Goal: Communication & Community: Answer question/provide support

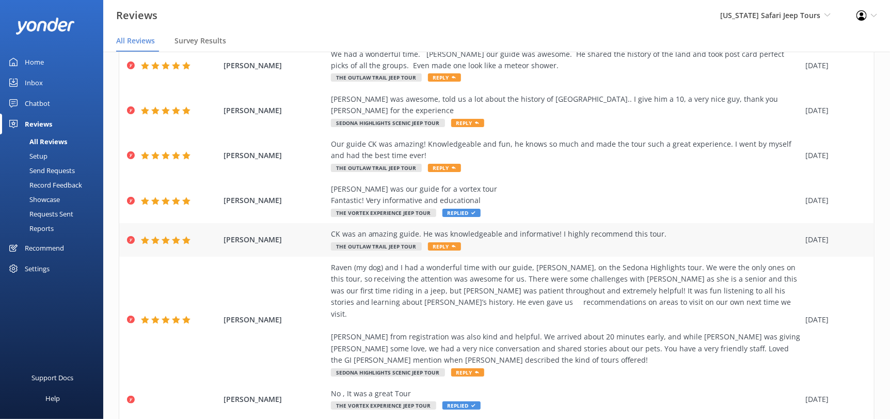
scroll to position [180, 0]
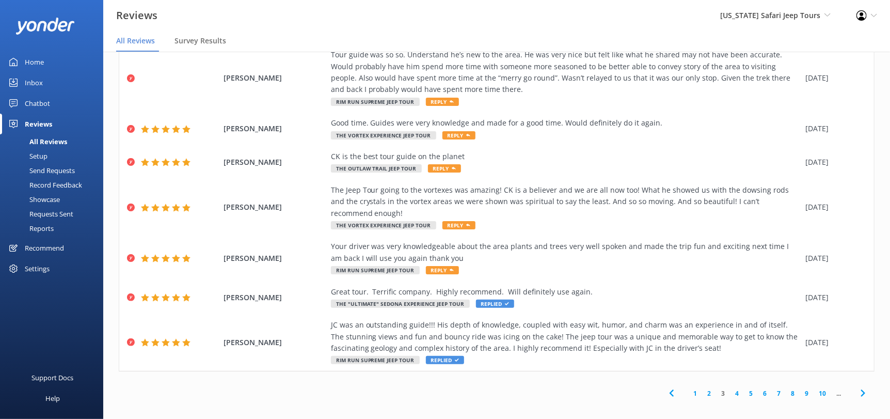
scroll to position [20, 0]
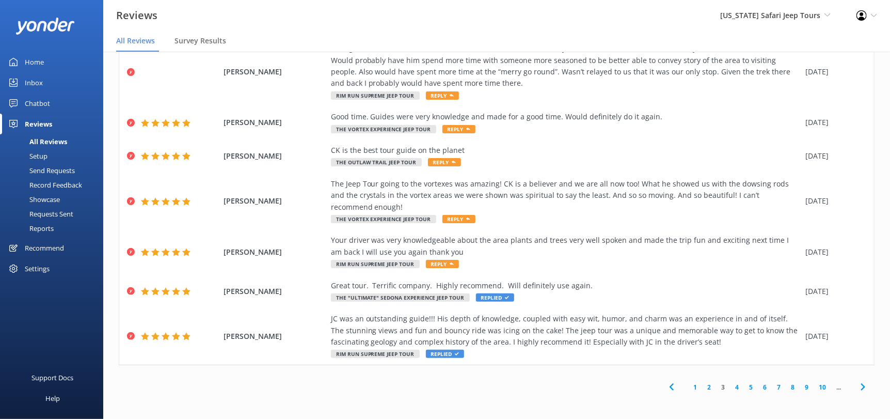
click at [730, 384] on link "4" at bounding box center [737, 387] width 14 height 10
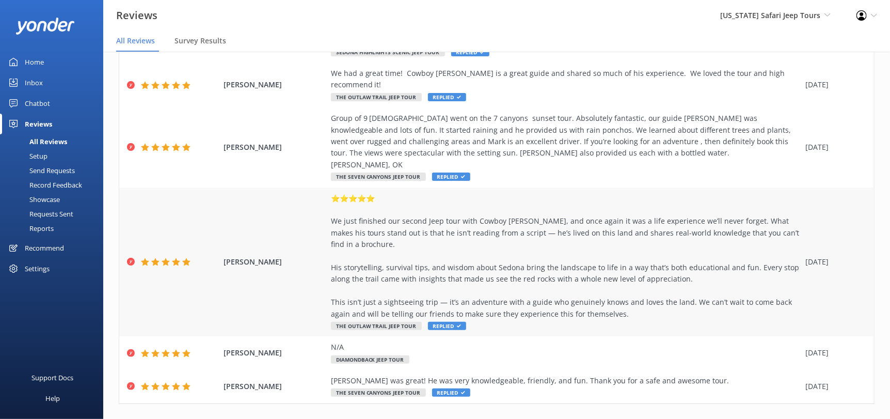
scroll to position [249, 0]
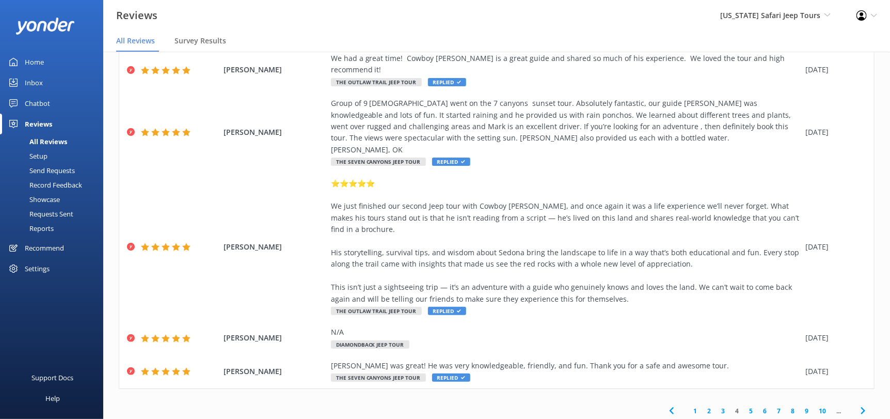
click at [716, 406] on link "3" at bounding box center [723, 411] width 14 height 10
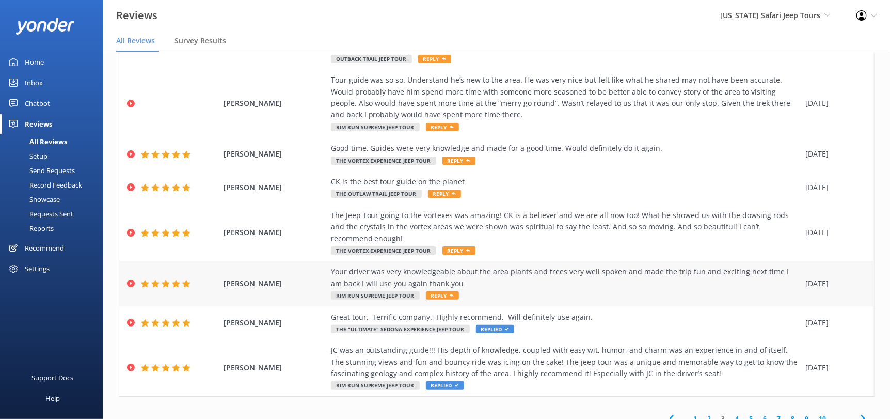
scroll to position [273, 0]
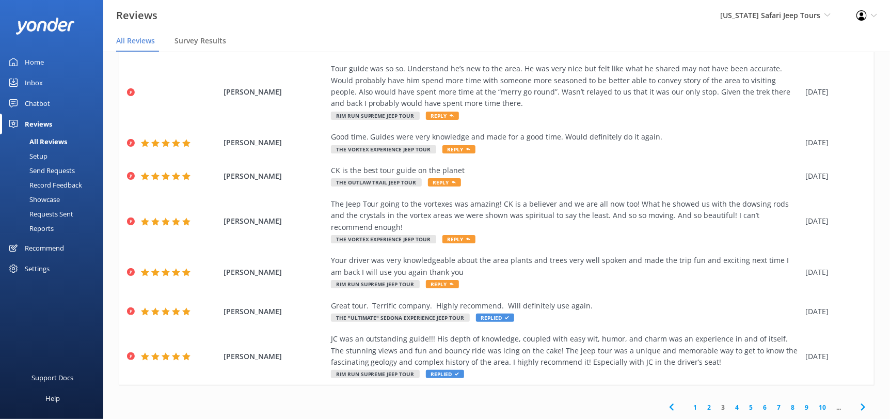
click at [703, 410] on link "2" at bounding box center [709, 407] width 14 height 10
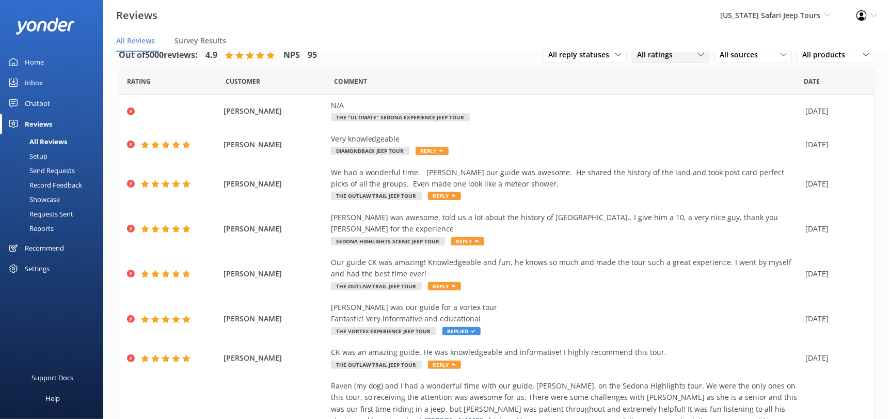
click at [651, 58] on span "All ratings" at bounding box center [658, 54] width 42 height 11
click at [657, 138] on div "Detractors" at bounding box center [671, 139] width 48 height 10
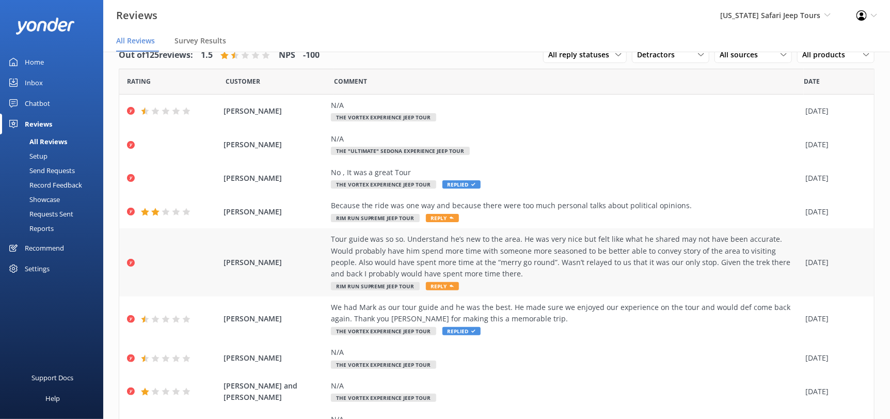
click at [233, 264] on span "[PERSON_NAME]" at bounding box center [275, 262] width 102 height 11
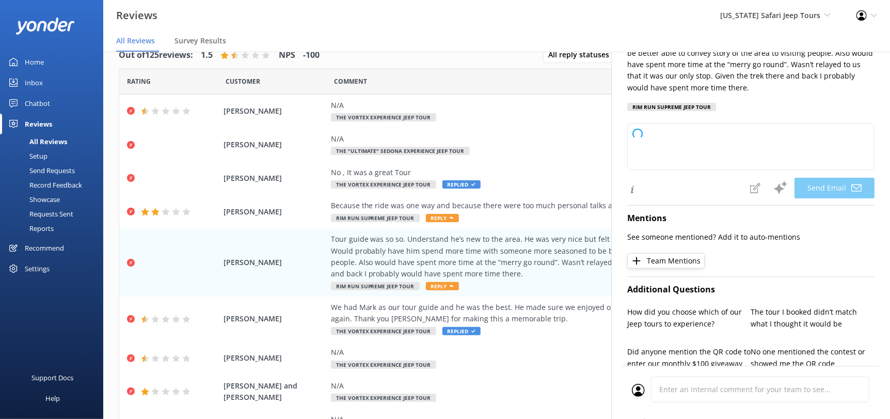
scroll to position [154, 0]
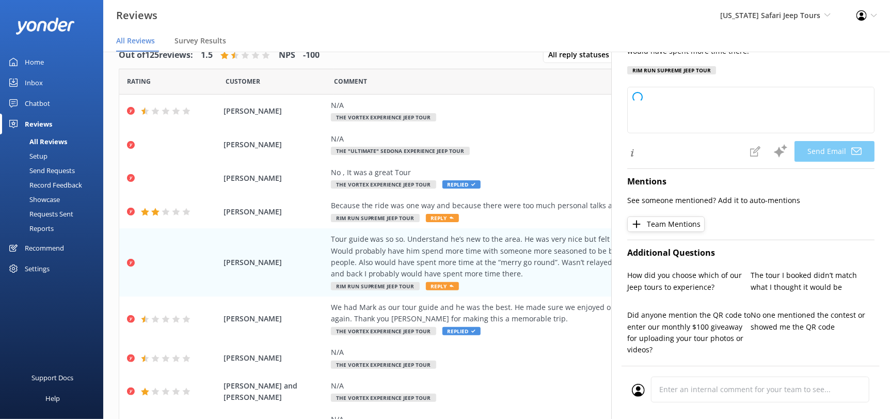
type textarea "Hi [PERSON_NAME], thanks for sharing your thoughts with us. We really appreciat…"
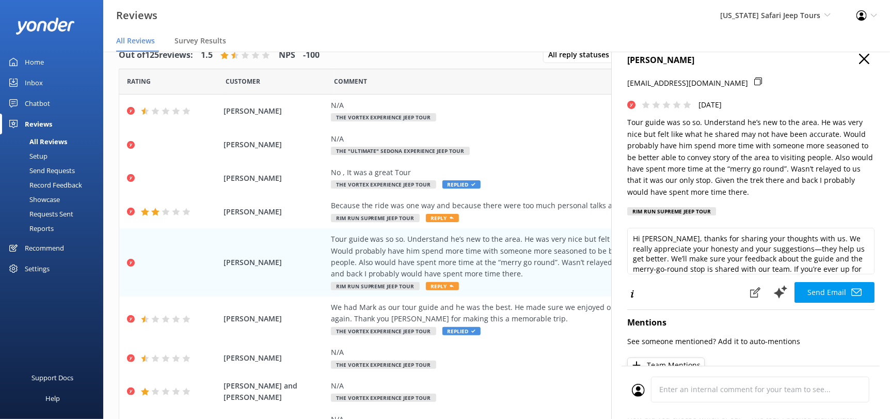
scroll to position [0, 0]
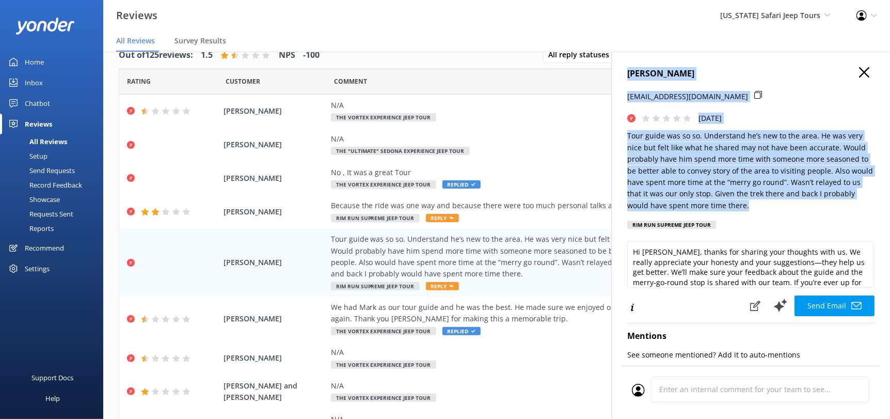
drag, startPoint x: 749, startPoint y: 217, endPoint x: 617, endPoint y: 72, distance: 196.7
click at [617, 72] on div "[PERSON_NAME] [EMAIL_ADDRESS][DOMAIN_NAME] [DATE] Tour guide was so so. Underst…" at bounding box center [750, 261] width 279 height 419
click at [733, 77] on h4 "[PERSON_NAME]" at bounding box center [750, 73] width 247 height 13
drag, startPoint x: 623, startPoint y: 131, endPoint x: 770, endPoint y: 237, distance: 181.0
click at [770, 237] on div "[PERSON_NAME] [EMAIL_ADDRESS][DOMAIN_NAME] [DATE] Tour guide was so so. Underst…" at bounding box center [750, 261] width 279 height 419
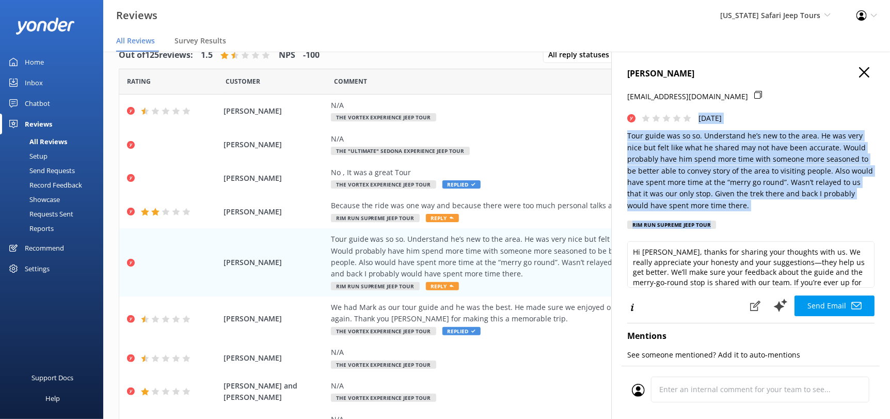
copy div "[DATE] Tour guide was so so. Understand he’s new to the area. He was very nice …"
drag, startPoint x: 715, startPoint y: 70, endPoint x: 629, endPoint y: 71, distance: 86.3
click at [623, 71] on div "[PERSON_NAME] [EMAIL_ADDRESS][DOMAIN_NAME] [DATE] Tour guide was so so. Underst…" at bounding box center [750, 261] width 279 height 419
copy h4 "[PERSON_NAME]"
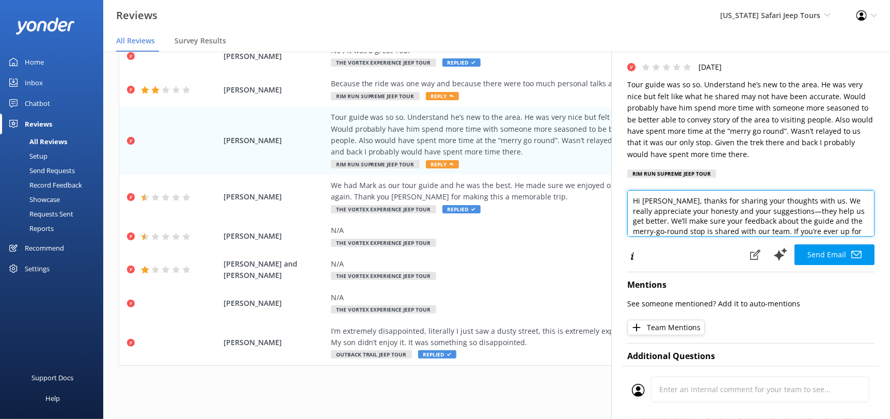
drag, startPoint x: 791, startPoint y: 237, endPoint x: 624, endPoint y: 206, distance: 169.7
click at [624, 206] on div "[PERSON_NAME] [EMAIL_ADDRESS][DOMAIN_NAME] [DATE] Tour guide was so so. Underst…" at bounding box center [750, 261] width 279 height 419
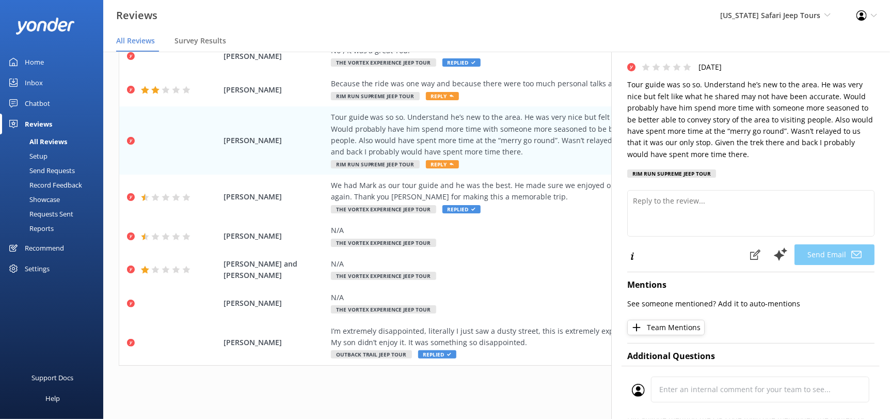
click at [768, 197] on div "[PERSON_NAME] [EMAIL_ADDRESS][DOMAIN_NAME] [DATE] Tour guide was so so. Underst…" at bounding box center [750, 261] width 279 height 419
click at [768, 182] on div "[PERSON_NAME] [EMAIL_ADDRESS][DOMAIN_NAME] [DATE] Tour guide was so so. Underst…" at bounding box center [750, 100] width 247 height 168
click at [213, 197] on div at bounding box center [172, 197] width 91 height 8
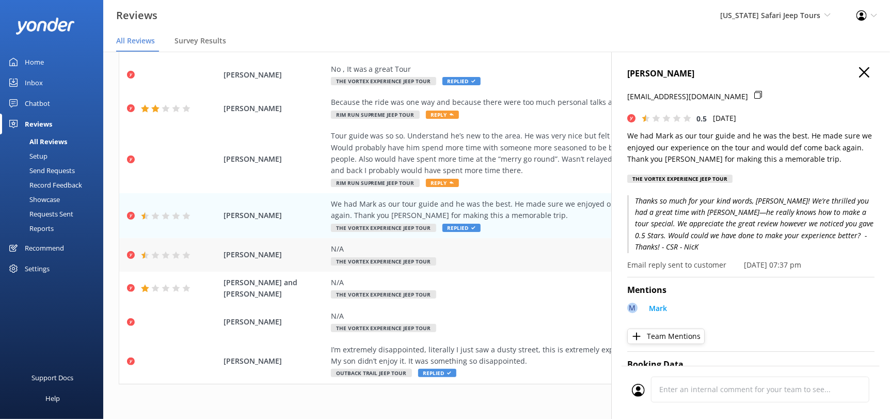
scroll to position [122, 0]
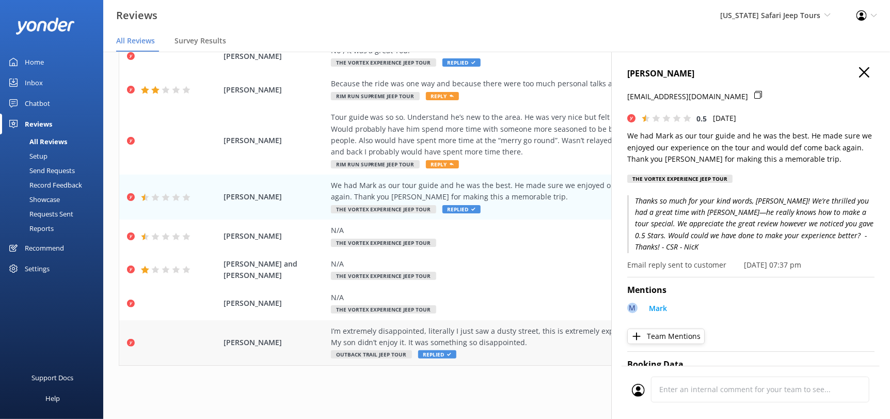
click at [278, 347] on span "[PERSON_NAME]" at bounding box center [275, 342] width 102 height 11
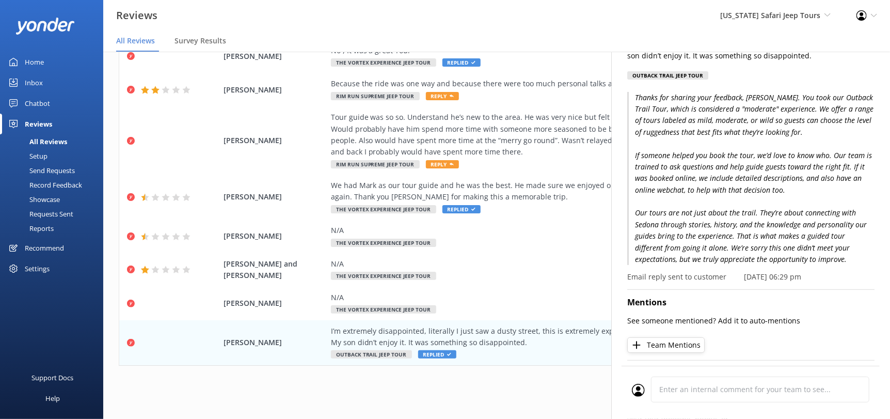
scroll to position [51, 0]
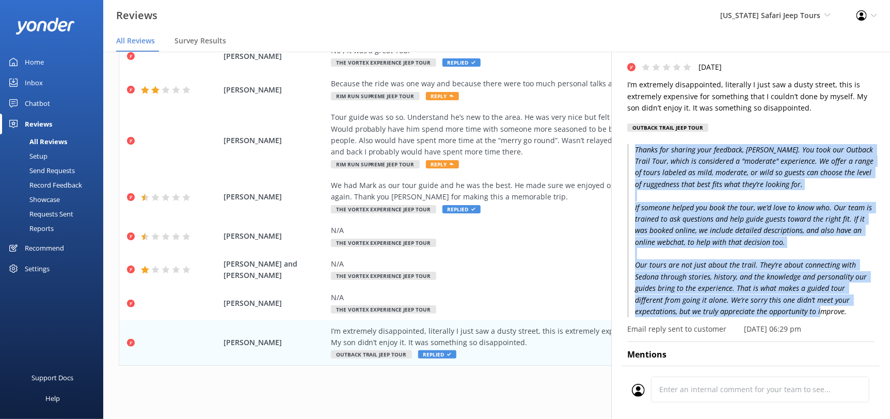
drag, startPoint x: 844, startPoint y: 312, endPoint x: 632, endPoint y: 149, distance: 268.1
click at [632, 149] on p "Thanks for sharing your feedback, [PERSON_NAME]. You took our Outback Trail Tou…" at bounding box center [750, 231] width 247 height 174
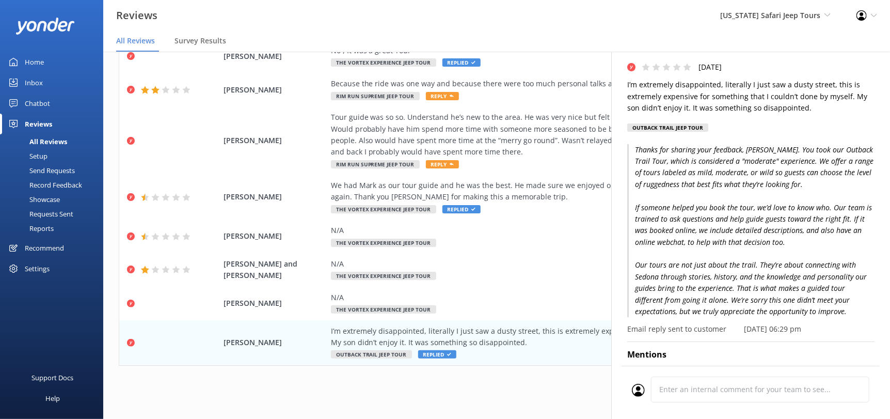
click at [764, 131] on div "[PERSON_NAME] [EMAIL_ADDRESS][DOMAIN_NAME] [DATE] I’m extremely disappointed, l…" at bounding box center [750, 77] width 247 height 122
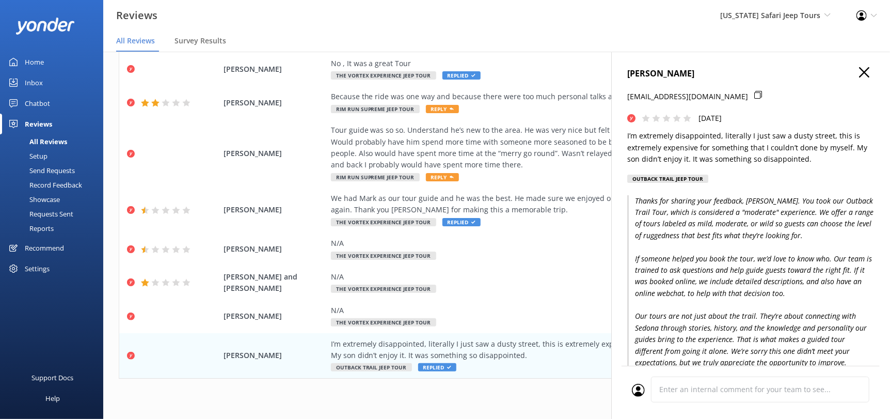
scroll to position [0, 0]
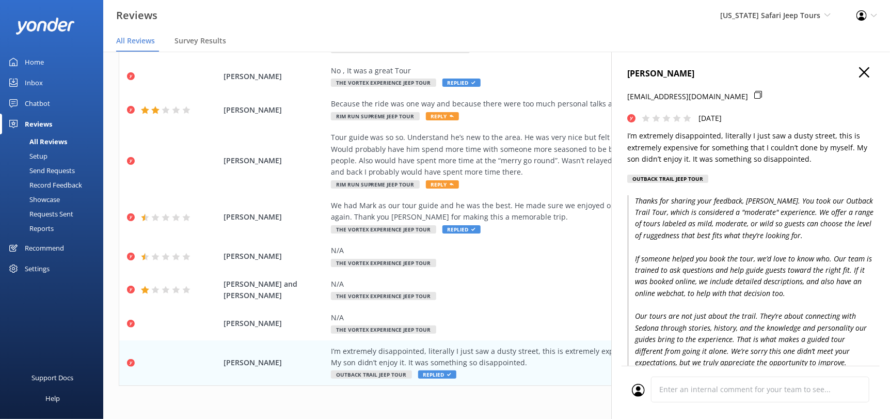
click at [667, 73] on h4 "[PERSON_NAME]" at bounding box center [750, 73] width 247 height 13
copy h4 "[PERSON_NAME]"
click at [859, 69] on use "button" at bounding box center [864, 72] width 10 height 10
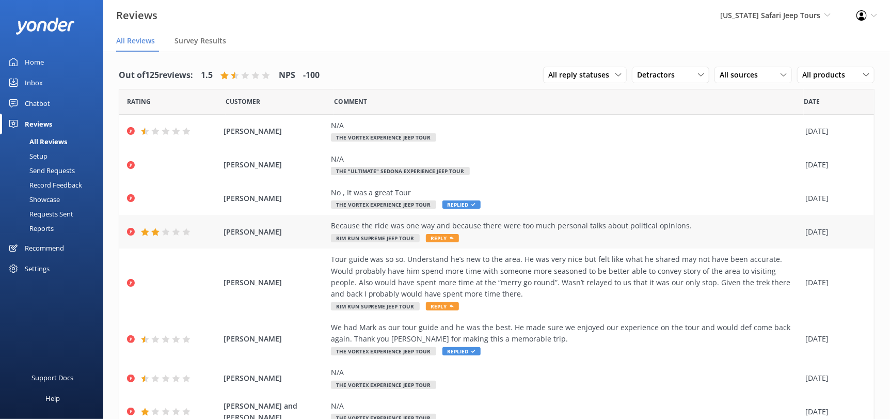
click at [367, 229] on div "Because the ride was one way and because there were too much personal talks abo…" at bounding box center [566, 225] width 470 height 11
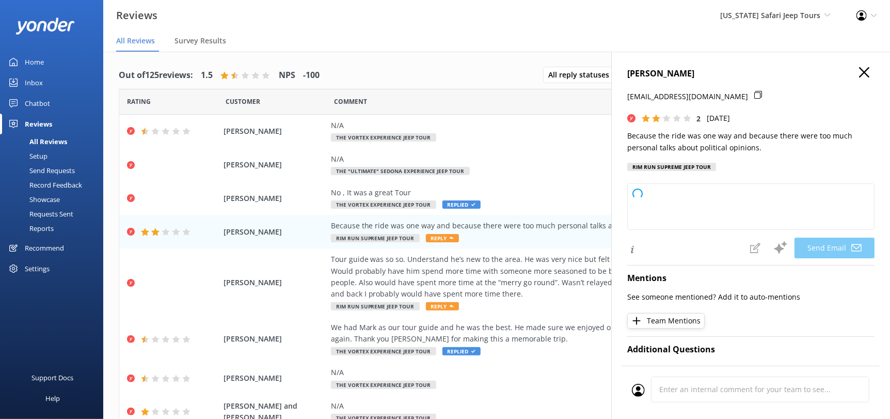
type textarea "Hi [PERSON_NAME], thanks for sharing your thoughts. We’re sorry to hear the tou…"
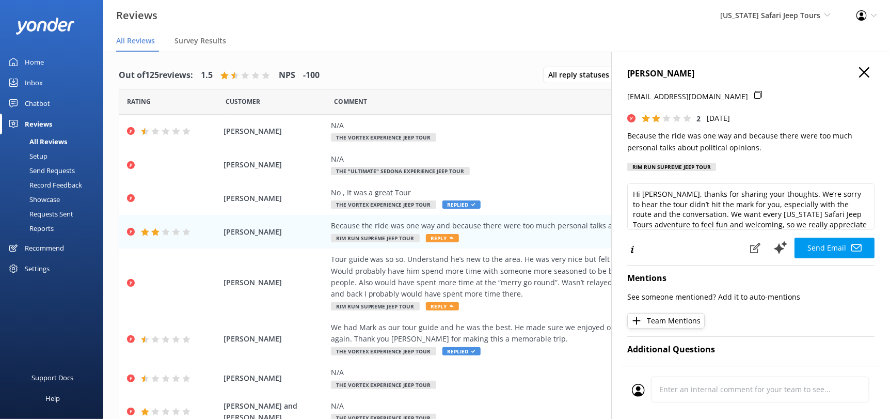
click at [684, 72] on h4 "[PERSON_NAME]" at bounding box center [750, 73] width 247 height 13
copy h4 "[PERSON_NAME]"
drag, startPoint x: 808, startPoint y: 226, endPoint x: 628, endPoint y: 186, distance: 184.0
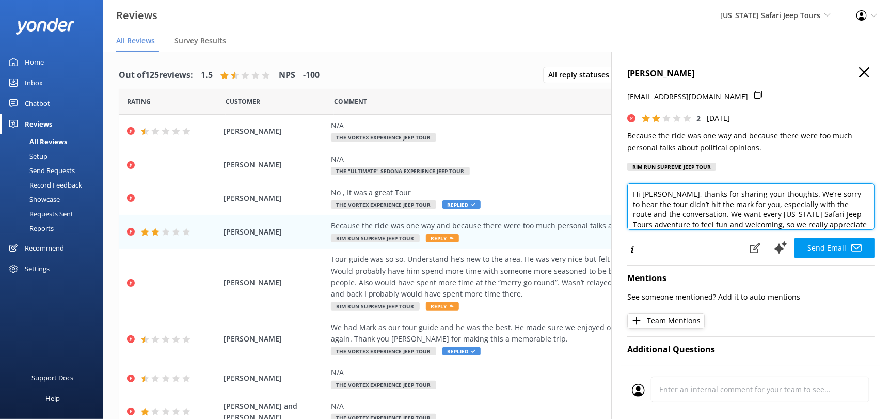
click at [628, 186] on textarea "Hi [PERSON_NAME], thanks for sharing your thoughts. We’re sorry to hear the tou…" at bounding box center [750, 206] width 247 height 46
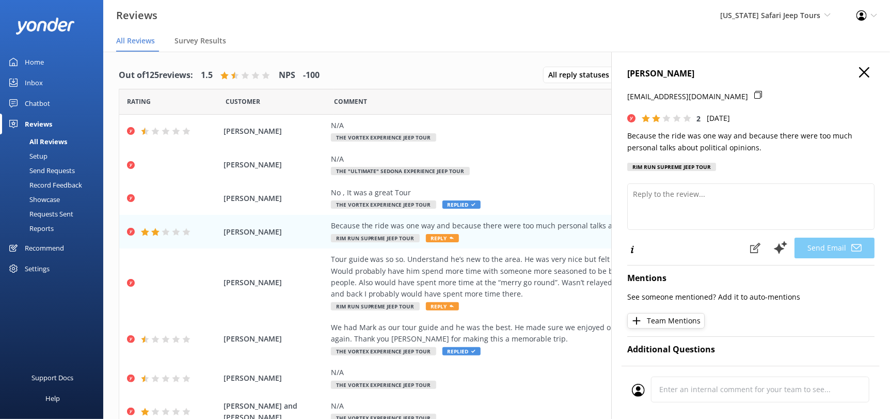
click at [859, 72] on icon "button" at bounding box center [864, 72] width 10 height 10
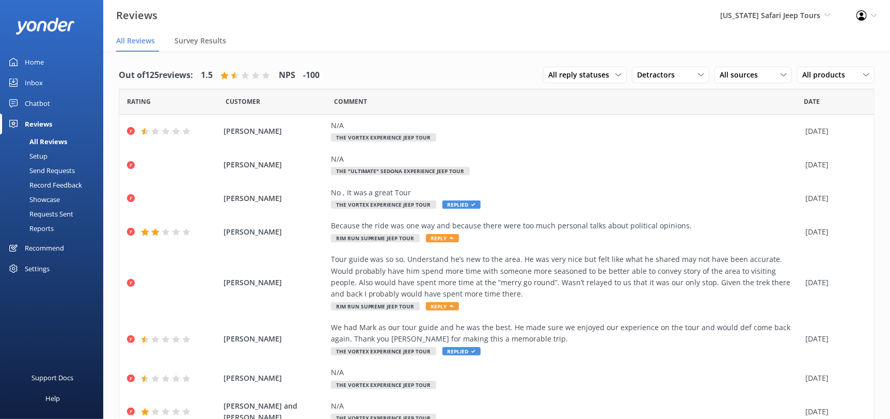
click at [651, 50] on nav "All Reviews Survey Results" at bounding box center [496, 41] width 787 height 21
click at [677, 76] on div "Detractors" at bounding box center [671, 74] width 72 height 11
click at [446, 52] on div "Out of 125 reviews: 1.5 NPS -100 All reply statuses All reply statuses Needs a …" at bounding box center [496, 302] width 787 height 500
click at [658, 69] on span "Detractors" at bounding box center [659, 74] width 44 height 11
click at [651, 107] on link "Promoters" at bounding box center [679, 117] width 92 height 21
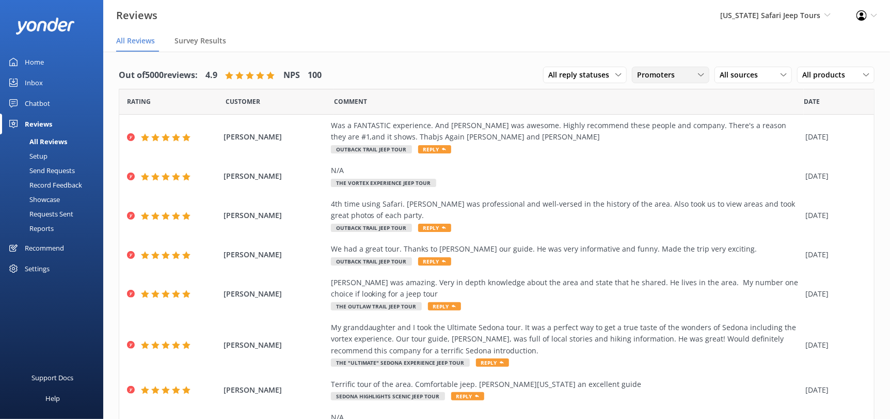
click at [675, 78] on div "Promoters" at bounding box center [671, 74] width 72 height 11
click at [655, 91] on div "All ratings" at bounding box center [653, 96] width 30 height 10
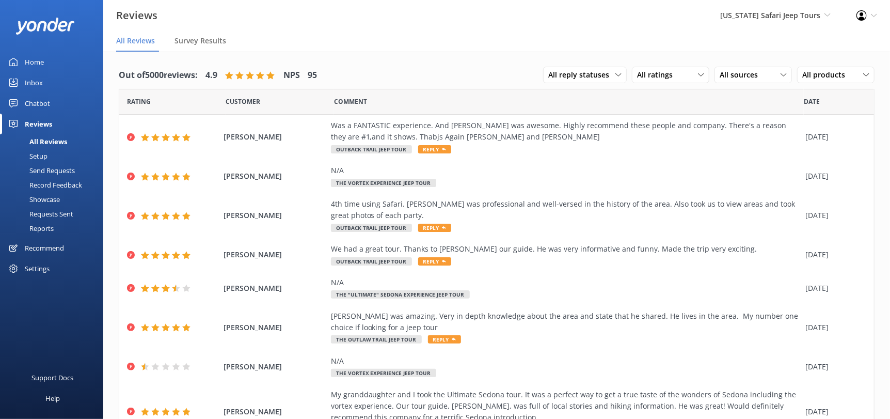
click at [498, 64] on div "Out of 5000 reviews: 4.9 NPS 95 All reply statuses All reply statuses Needs a r…" at bounding box center [497, 75] width 756 height 27
